Goal: Check status: Check status

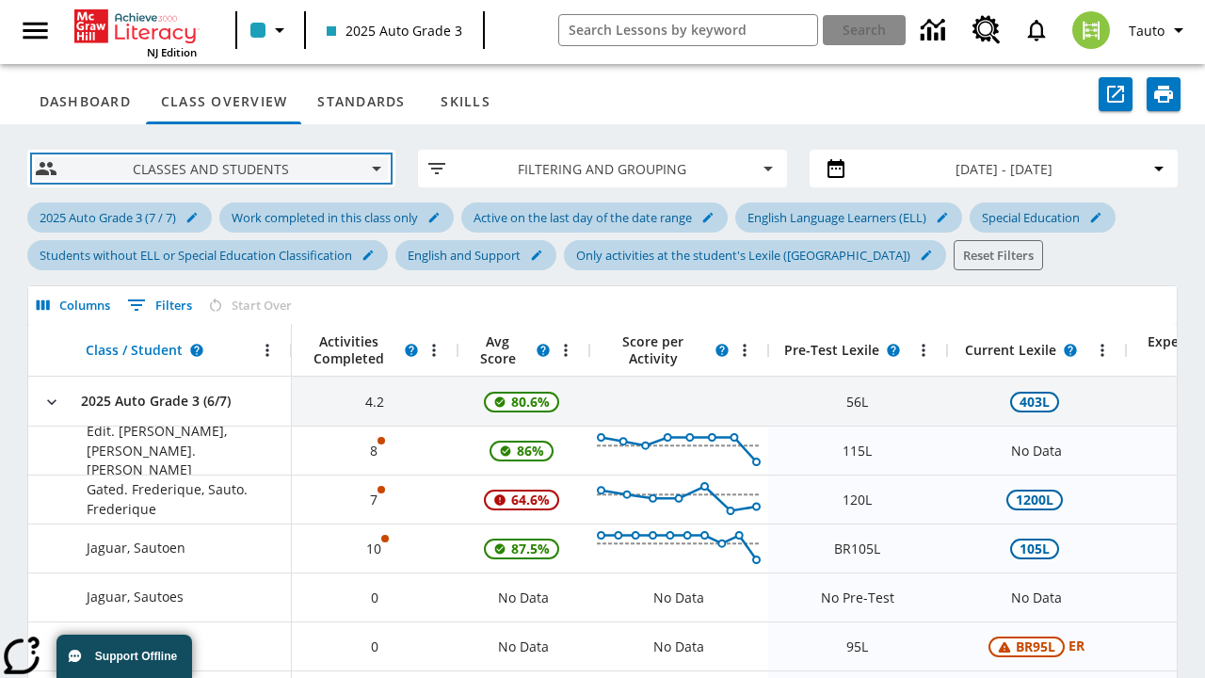
click at [211, 168] on span "Classes and Students" at bounding box center [211, 169] width 279 height 20
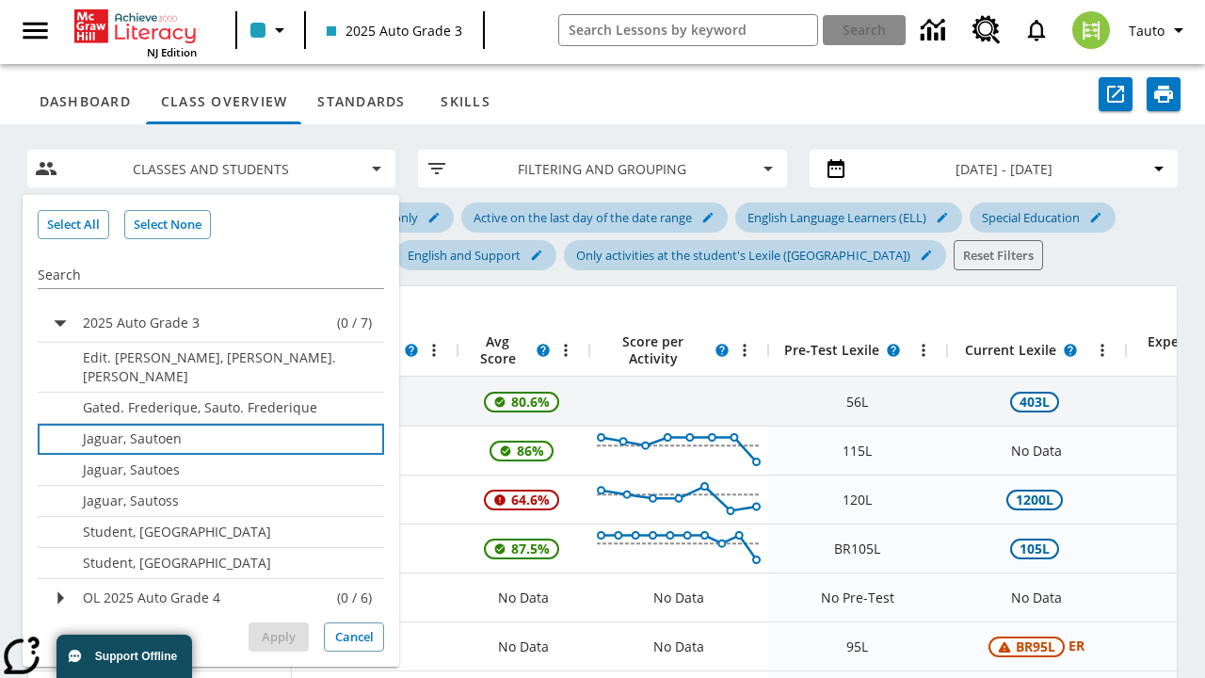
click at [226, 429] on p "Jaguar, Sautoen" at bounding box center [222, 438] width 279 height 19
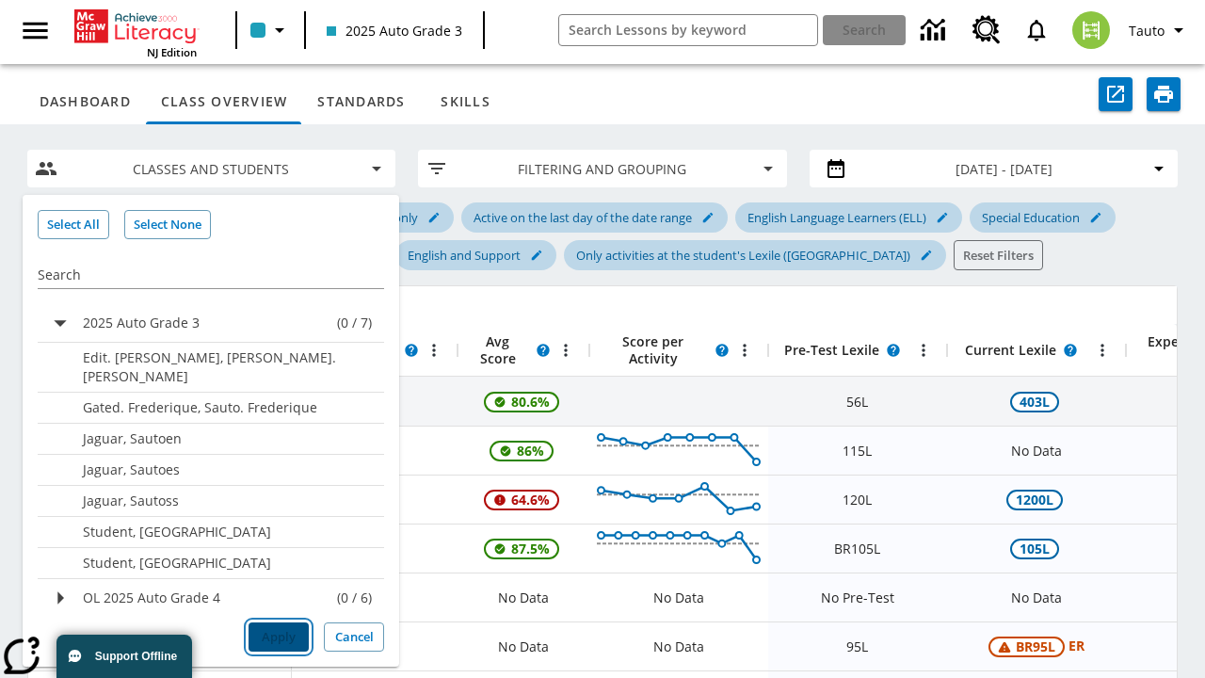
click at [279, 636] on button "Apply" at bounding box center [278, 636] width 60 height 29
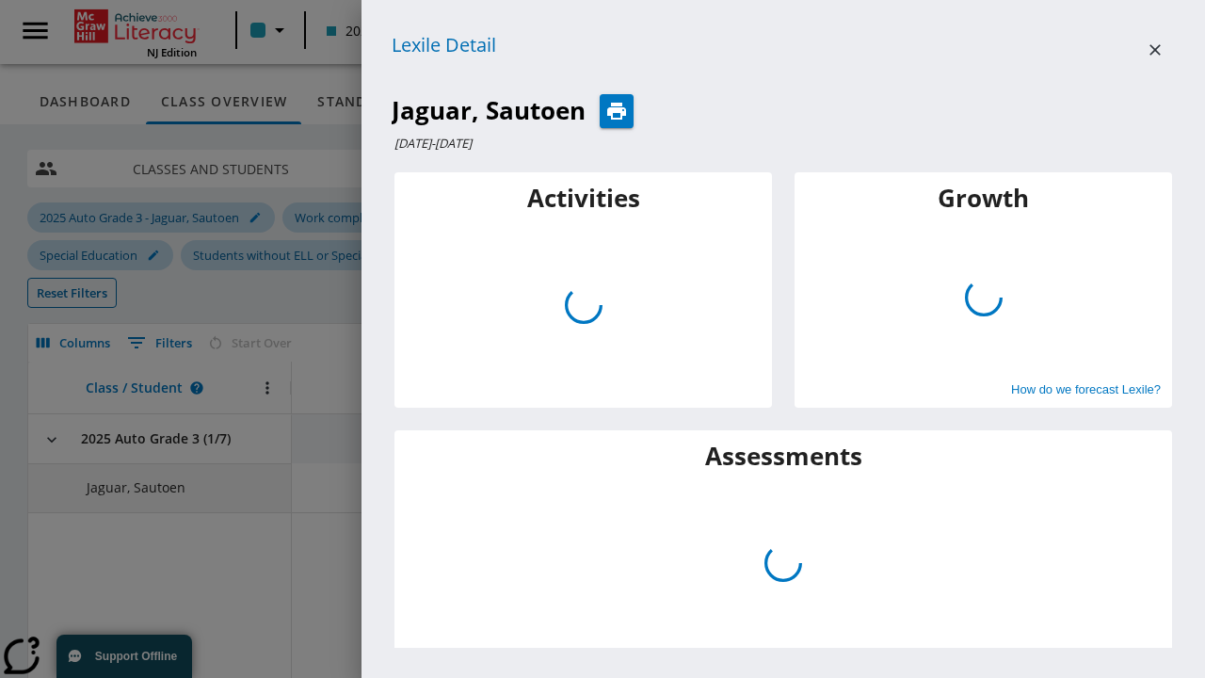
scroll to position [0, 692]
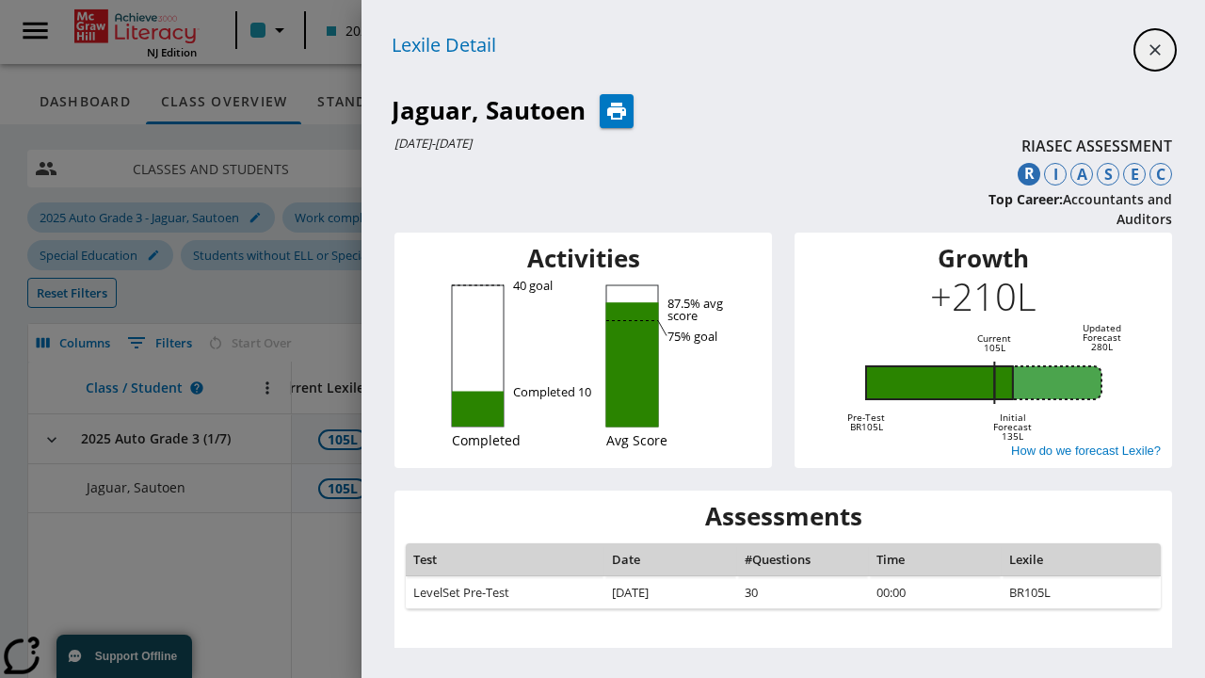
click at [1155, 50] on icon "Close" at bounding box center [1154, 49] width 11 height 11
